Goal: Navigation & Orientation: Go to known website

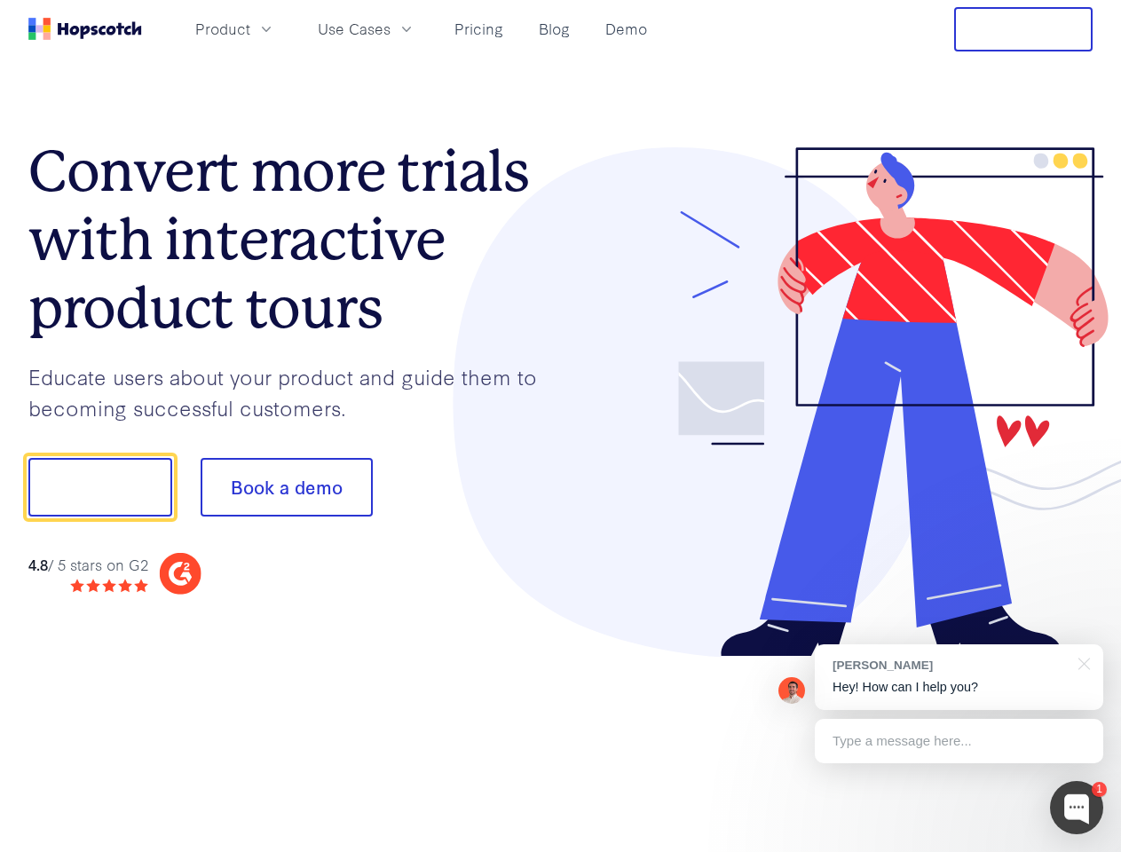
click at [561, 426] on div at bounding box center [827, 402] width 532 height 510
click at [250, 28] on span "Product" at bounding box center [222, 29] width 55 height 22
click at [390, 28] on span "Use Cases" at bounding box center [354, 29] width 73 height 22
click at [1023, 29] on button "Free Trial" at bounding box center [1023, 29] width 138 height 44
click at [99, 487] on button "Show me!" at bounding box center [100, 487] width 144 height 59
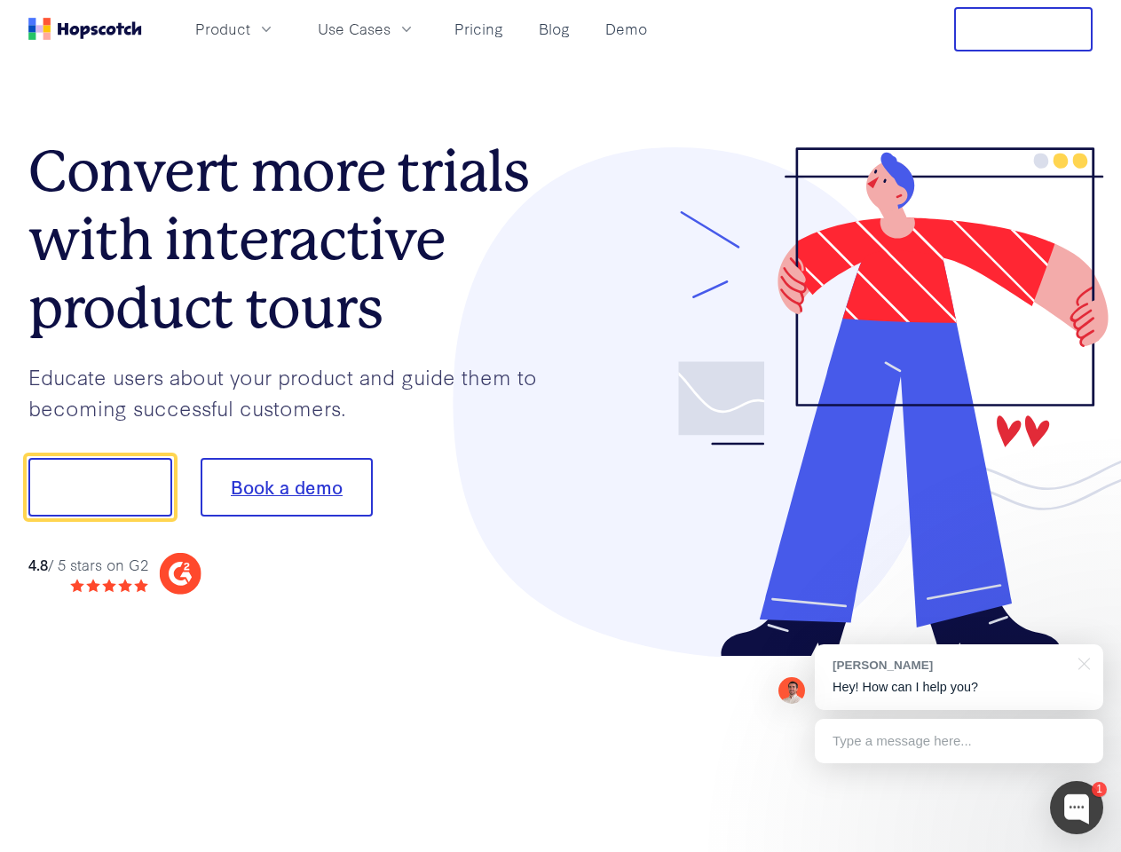
click at [286, 487] on button "Book a demo" at bounding box center [287, 487] width 172 height 59
click at [1076, 808] on div at bounding box center [1076, 807] width 53 height 53
click at [958, 677] on div "[PERSON_NAME] Hey! How can I help you?" at bounding box center [959, 677] width 288 height 66
click at [1081, 662] on div at bounding box center [936, 485] width 333 height 592
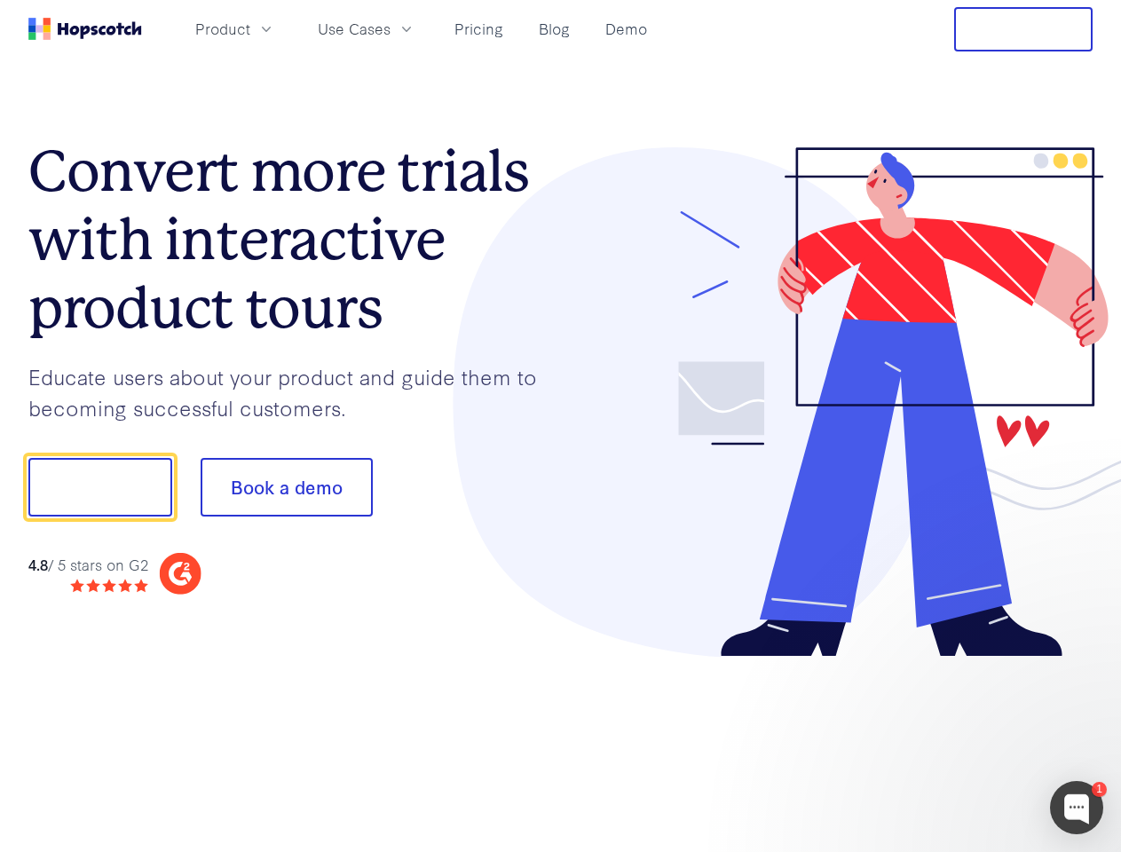
click at [958, 741] on div at bounding box center [936, 604] width 333 height 354
